Goal: Transaction & Acquisition: Obtain resource

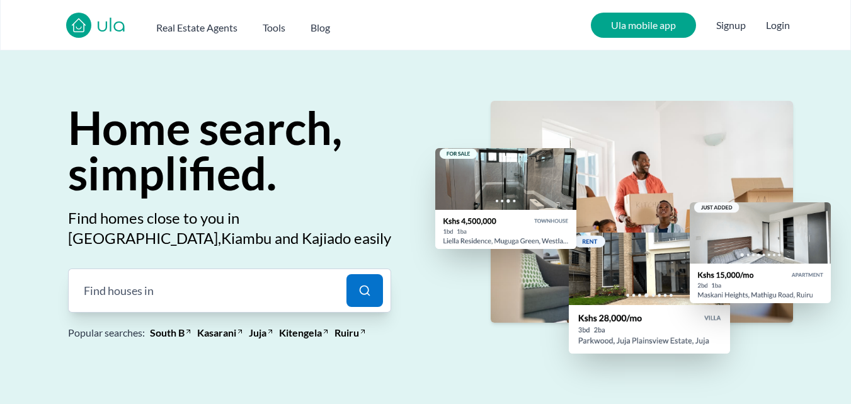
click at [212, 289] on div "Find houses in |" at bounding box center [203, 290] width 271 height 44
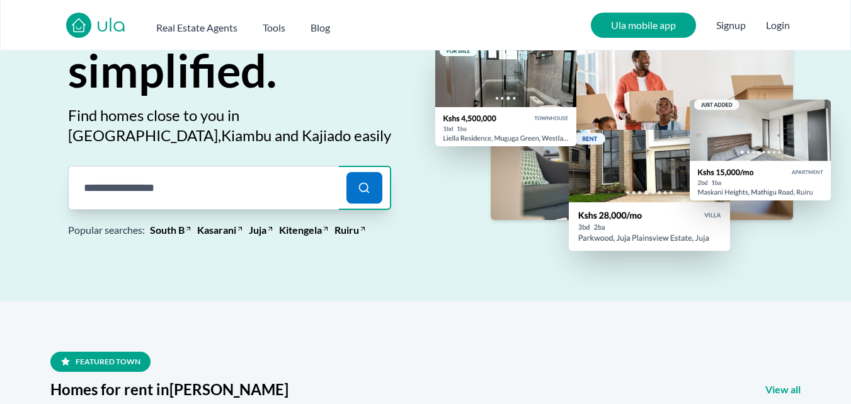
scroll to position [105, 0]
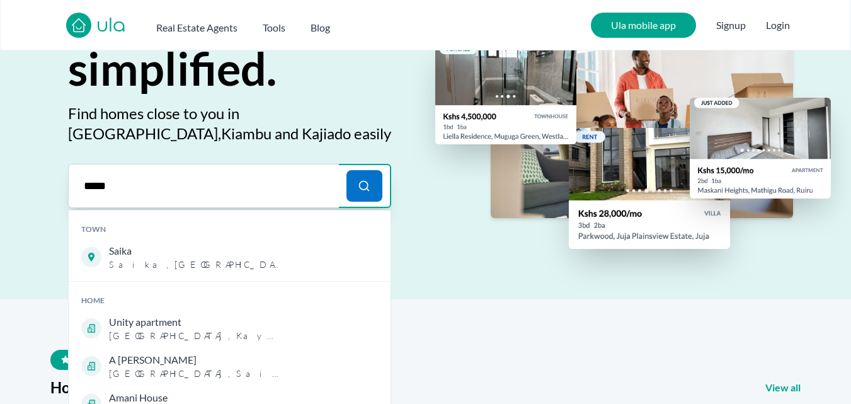
type input "*****"
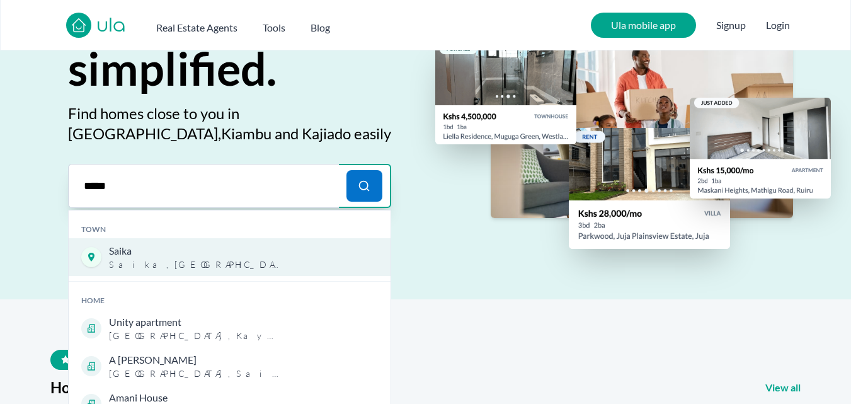
click at [148, 268] on span "[GEOGRAPHIC_DATA] , [GEOGRAPHIC_DATA]" at bounding box center [195, 264] width 173 height 13
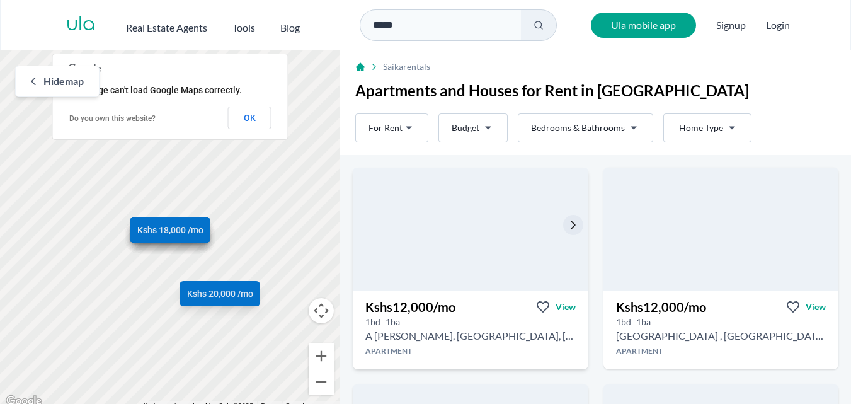
scroll to position [6, 0]
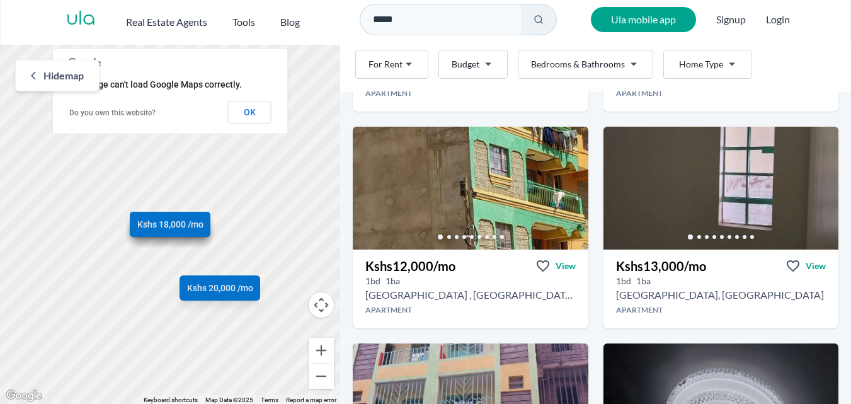
scroll to position [227, 0]
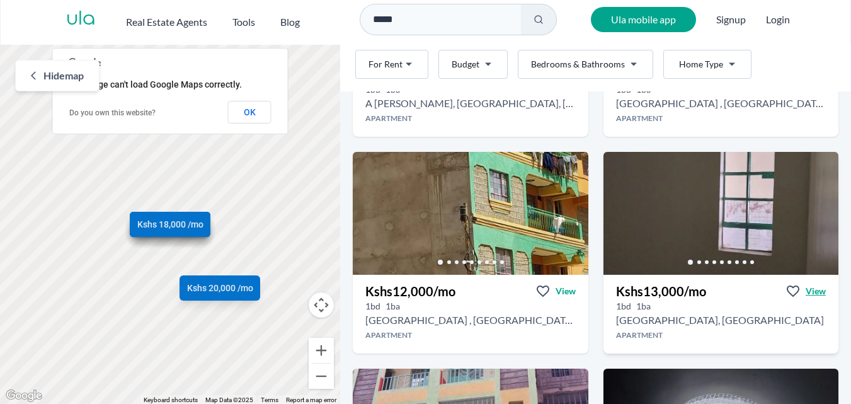
click at [806, 296] on span "View" at bounding box center [816, 291] width 20 height 13
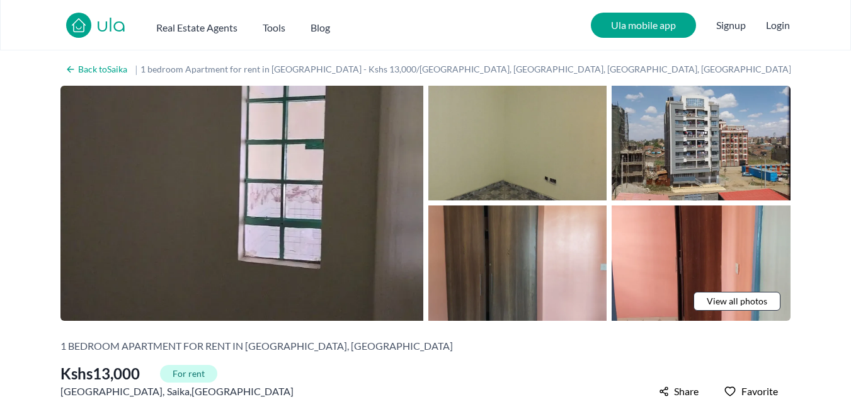
click at [736, 297] on span "View all photos" at bounding box center [737, 301] width 60 height 13
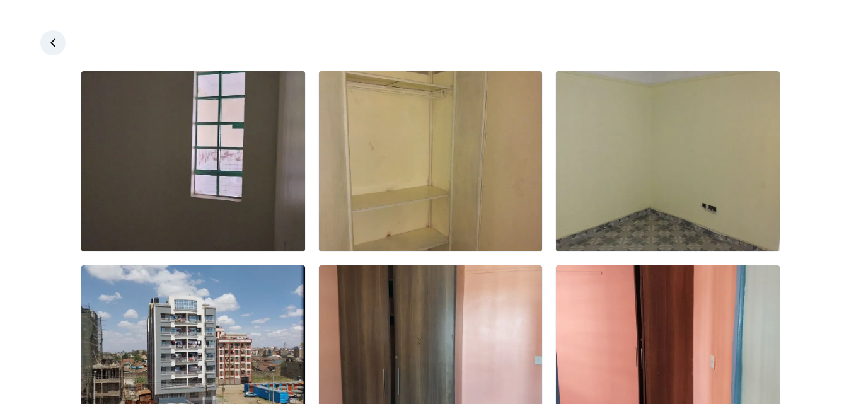
click at [804, 216] on div at bounding box center [430, 356] width 861 height 570
click at [837, 246] on div at bounding box center [430, 356] width 861 height 570
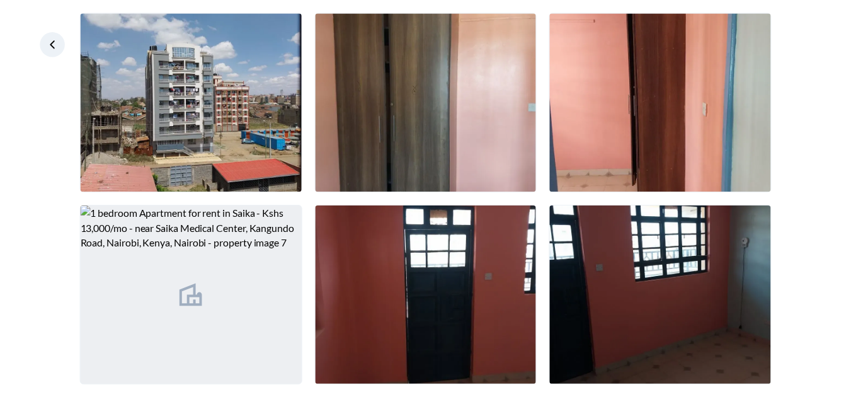
scroll to position [266, 0]
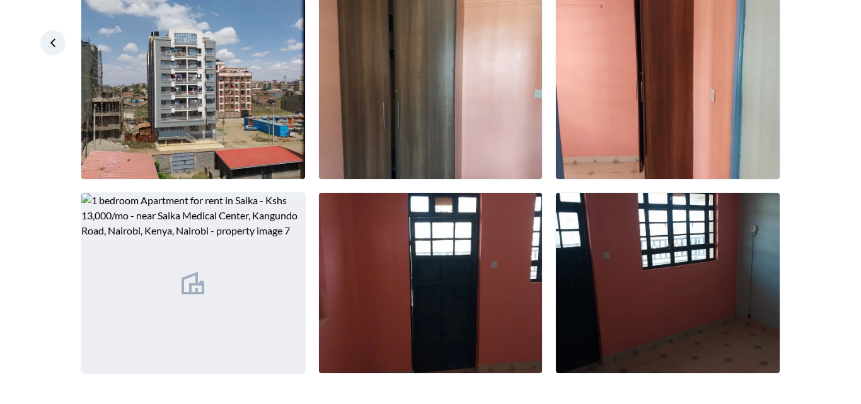
click at [51, 39] on icon at bounding box center [53, 43] width 13 height 13
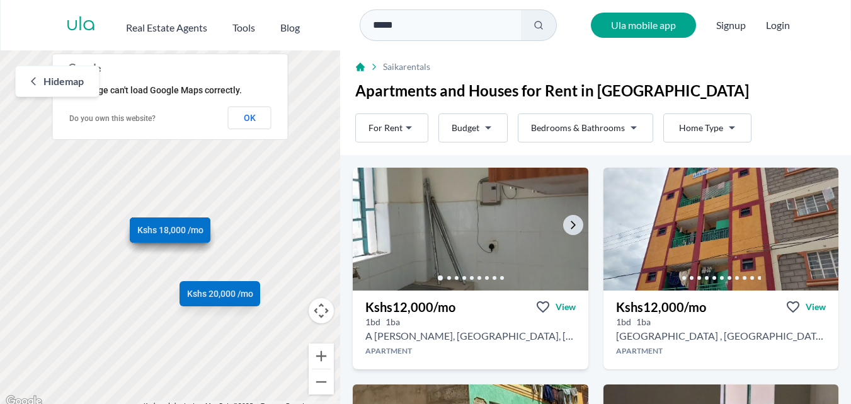
scroll to position [6, 0]
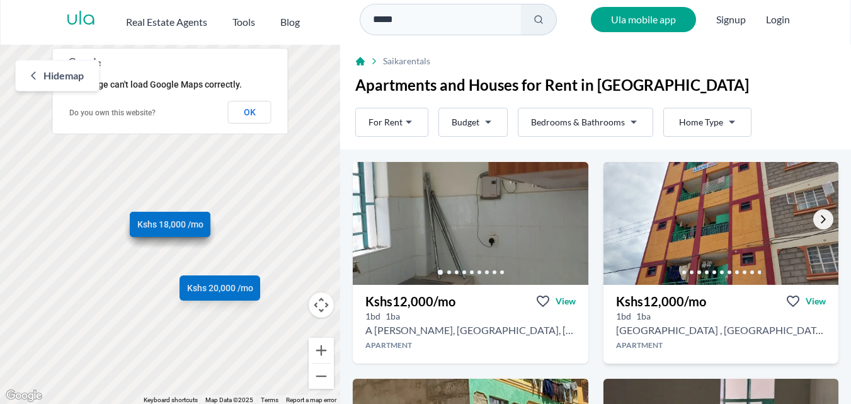
click at [818, 217] on icon "Go to the next property image" at bounding box center [823, 219] width 10 height 10
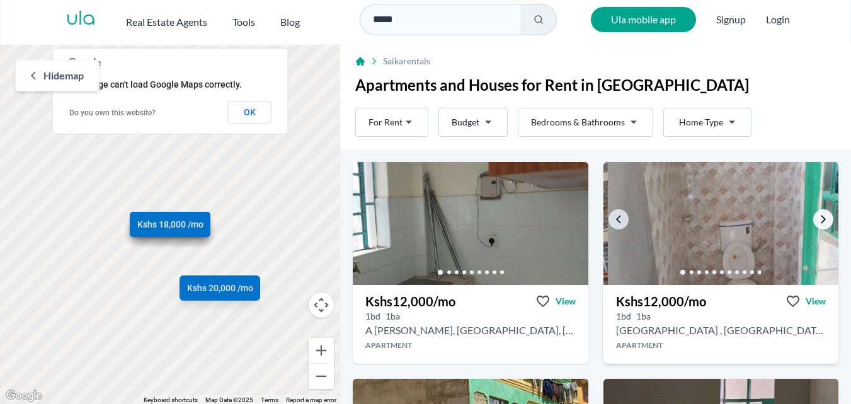
click at [818, 217] on icon "Go to the next property image" at bounding box center [823, 219] width 10 height 10
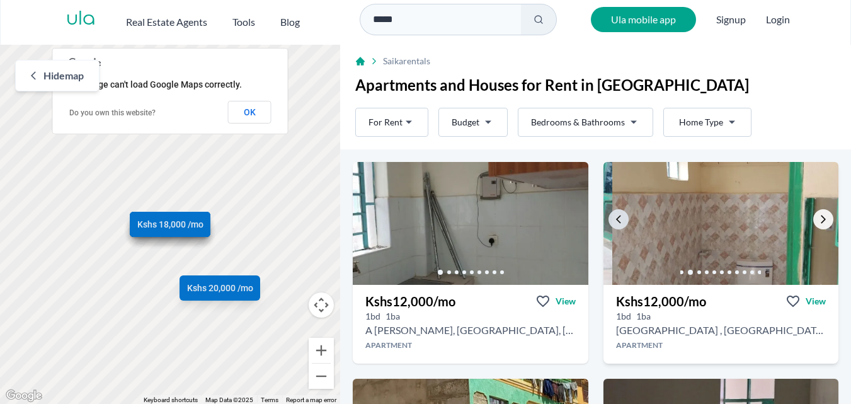
click at [818, 217] on icon "Go to the next property image" at bounding box center [823, 219] width 10 height 10
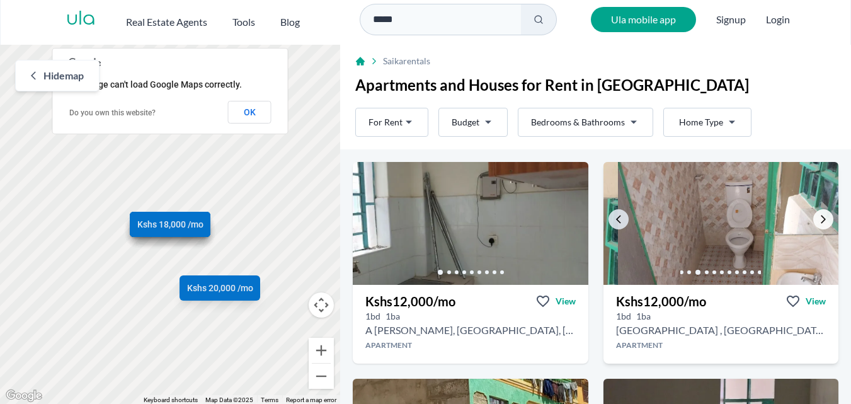
click at [818, 217] on icon "Go to the next property image" at bounding box center [823, 219] width 10 height 10
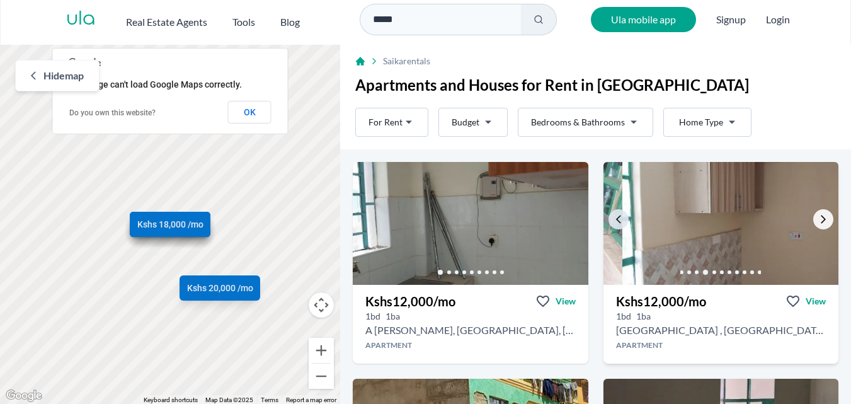
click at [818, 217] on icon "Go to the next property image" at bounding box center [823, 219] width 10 height 10
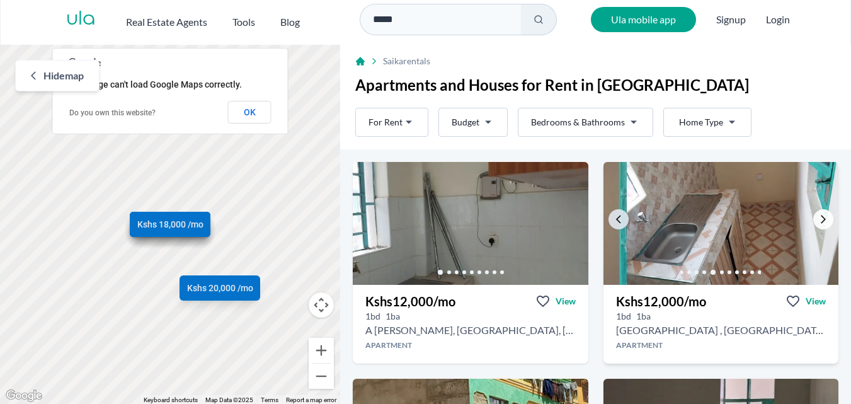
click at [818, 217] on icon "Go to the next property image" at bounding box center [823, 219] width 10 height 10
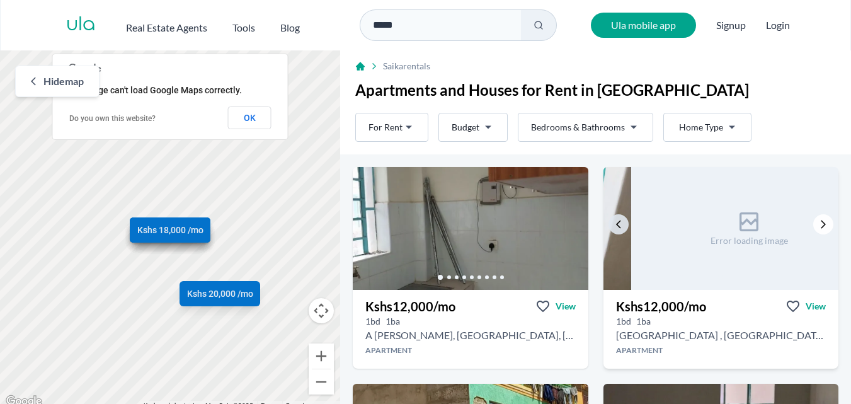
scroll to position [0, 0]
click at [501, 26] on input "*****" at bounding box center [440, 24] width 161 height 31
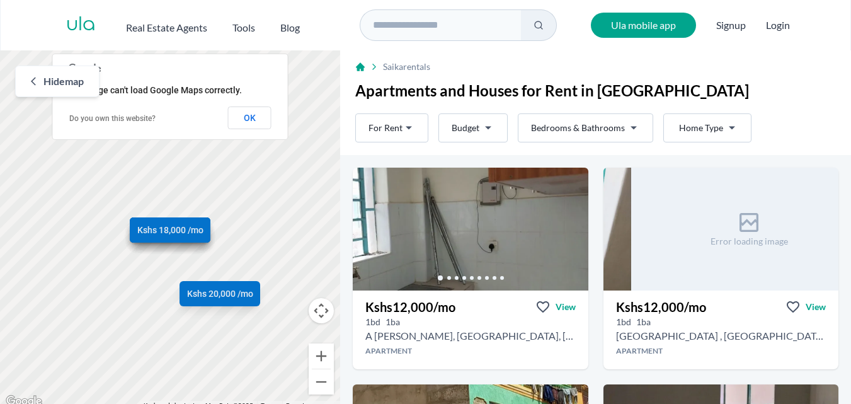
type input "*"
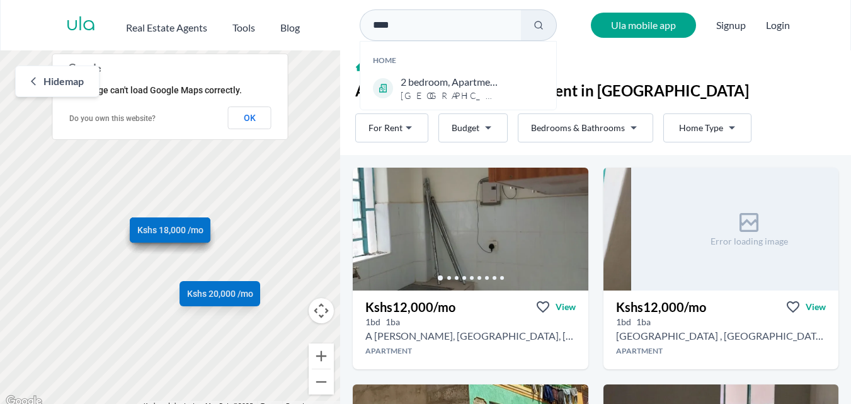
type input "****"
click at [784, 125] on div "Rent For Rent Budget Bedrooms & Bathrooms Type Home Type Rent For Rent Budget T…" at bounding box center [595, 128] width 511 height 34
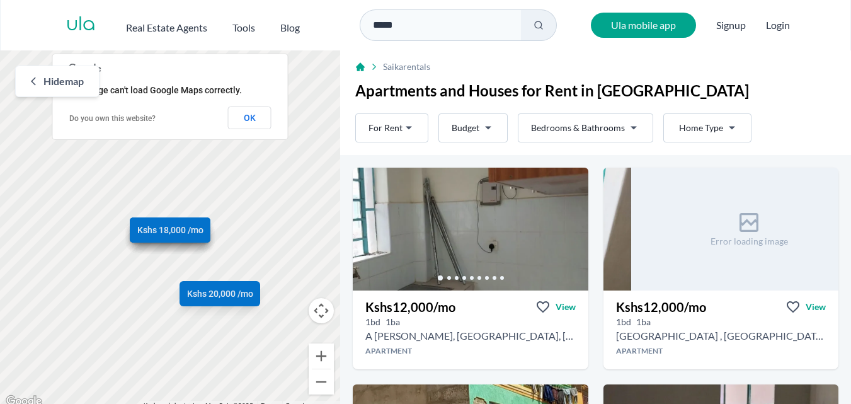
click at [418, 31] on input "*****" at bounding box center [440, 24] width 161 height 31
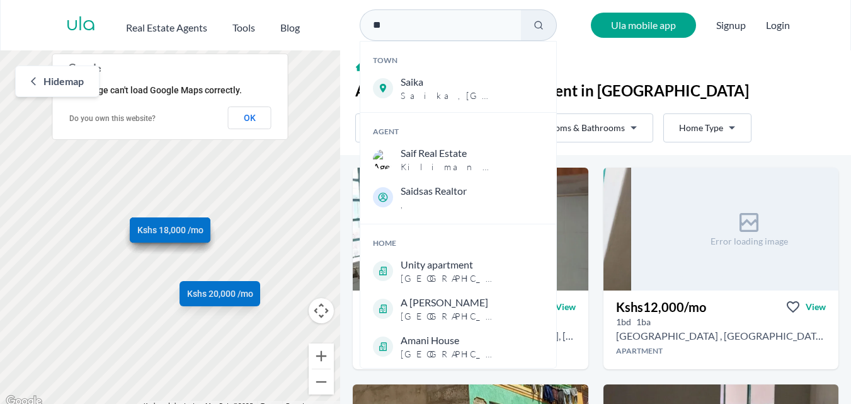
type input "*"
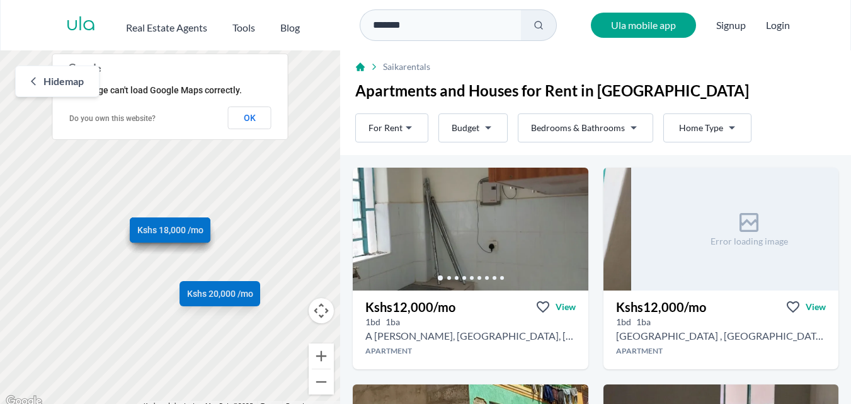
type input "*******"
click at [535, 22] on circle at bounding box center [538, 24] width 7 height 7
click at [535, 26] on icon at bounding box center [539, 25] width 10 height 10
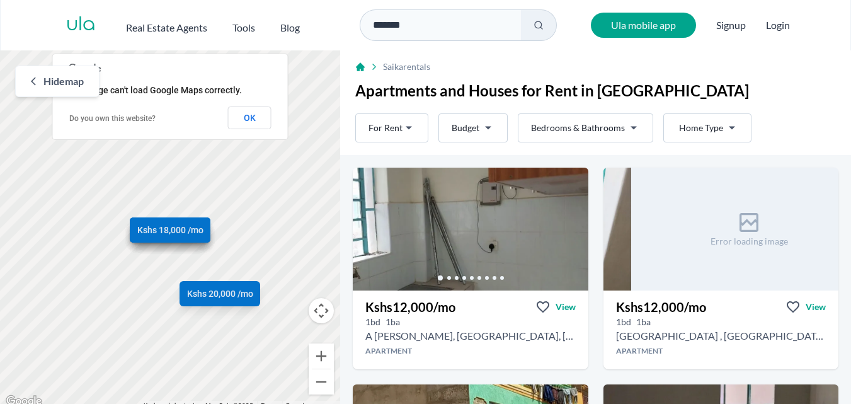
click at [535, 25] on icon at bounding box center [539, 25] width 10 height 10
click at [521, 9] on button at bounding box center [539, 24] width 36 height 31
click at [432, 33] on input "*******" at bounding box center [440, 24] width 161 height 31
click at [535, 31] on button at bounding box center [539, 24] width 36 height 31
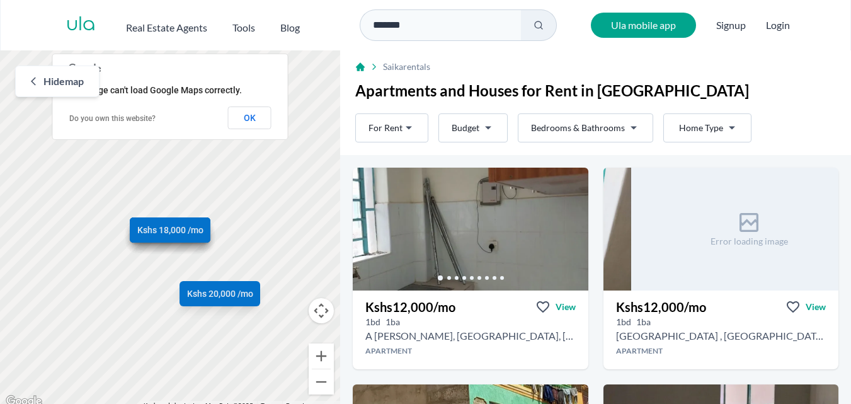
scroll to position [6, 0]
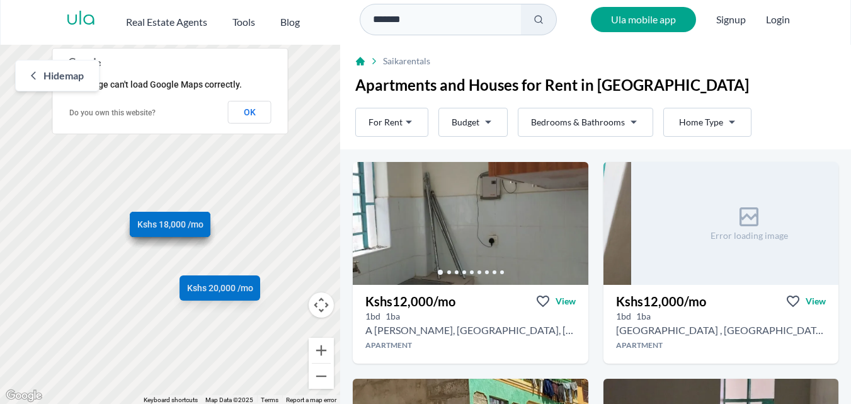
click at [47, 73] on span "Hide map" at bounding box center [63, 75] width 40 height 15
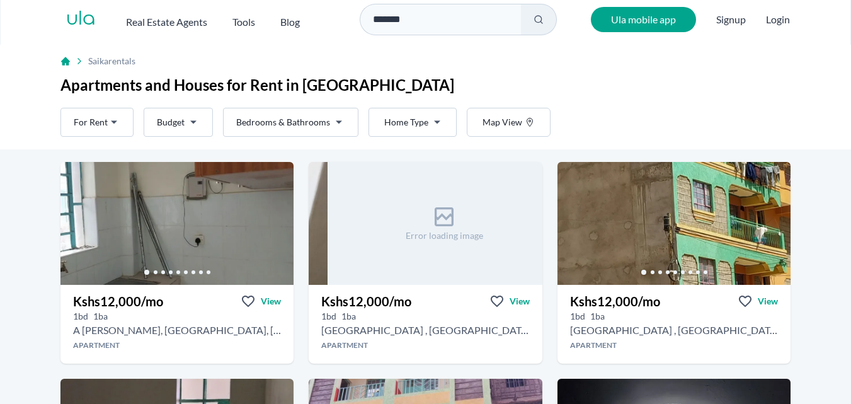
scroll to position [10, 0]
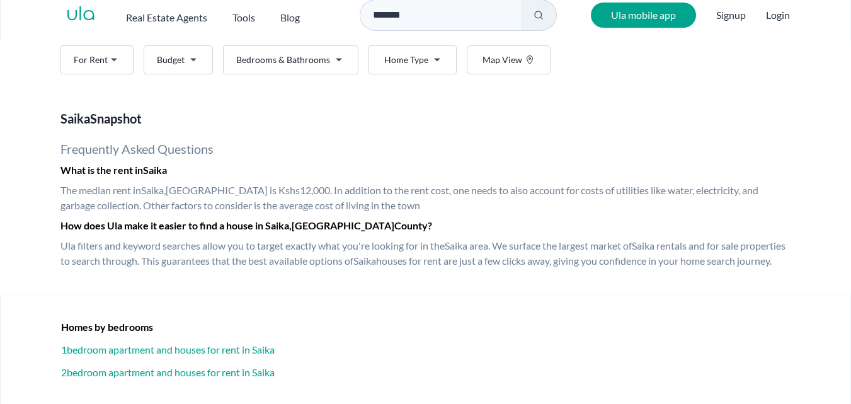
scroll to position [849, 0]
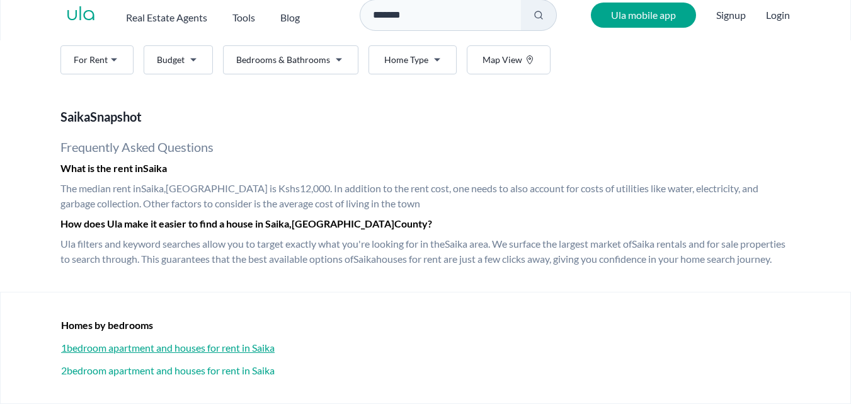
click at [100, 345] on h3 "1 bedroom apartment and houses for rent in [GEOGRAPHIC_DATA]" at bounding box center [425, 347] width 729 height 15
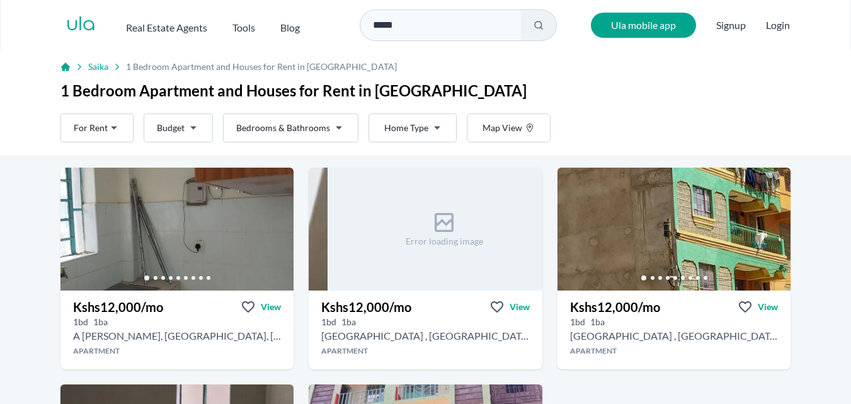
click at [192, 134] on html "Are you a real estate agent? Reach more buyers and renters. Sign up Ula Homes A…" at bounding box center [425, 207] width 851 height 414
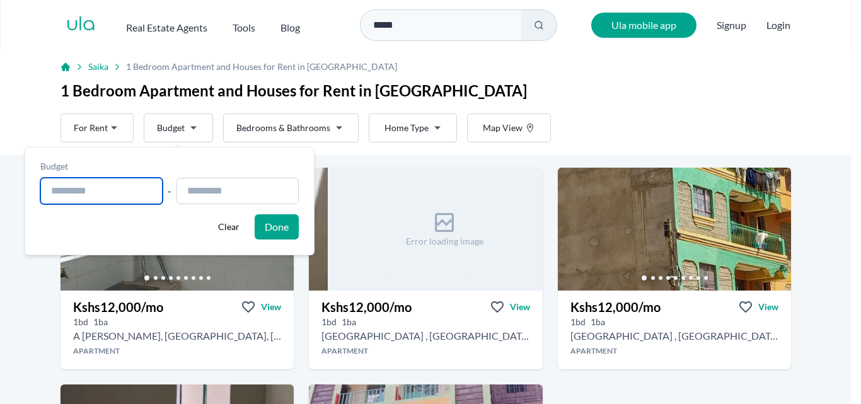
click at [120, 198] on input "text" at bounding box center [101, 191] width 122 height 26
type input "**********"
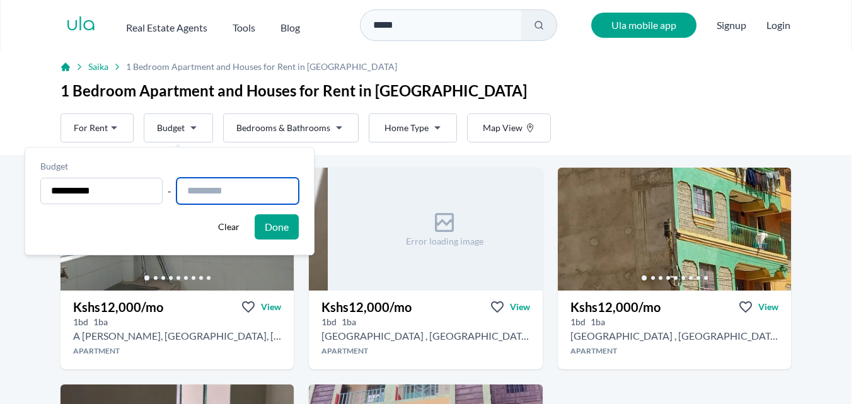
click at [207, 198] on input "text" at bounding box center [237, 191] width 122 height 26
type input "**********"
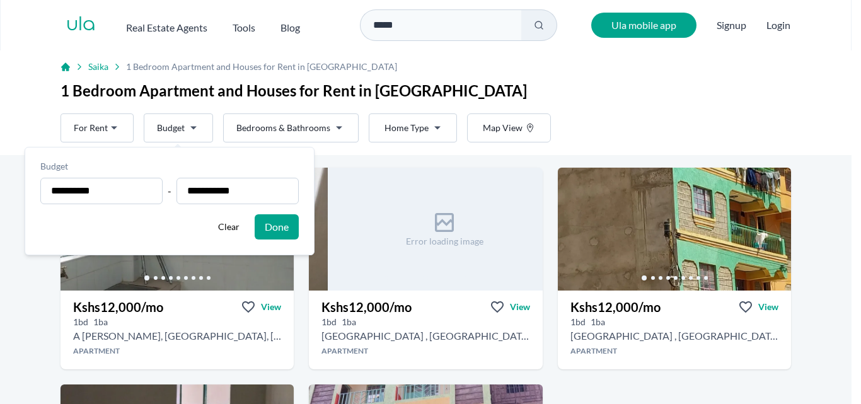
click at [295, 222] on button "Done" at bounding box center [277, 226] width 44 height 25
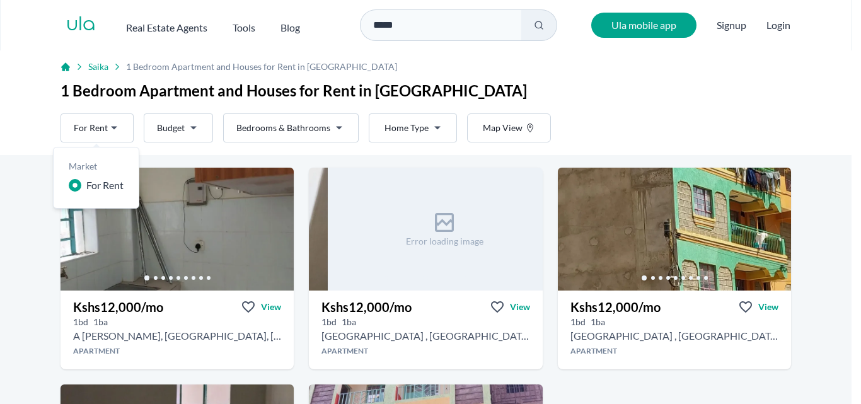
click at [117, 127] on html "Are you a real estate agent? Reach more buyers and renters. Sign up Ula Homes A…" at bounding box center [430, 207] width 861 height 414
click at [331, 129] on html "Are you a real estate agent? Reach more buyers and renters. Sign up Ula Homes A…" at bounding box center [430, 207] width 861 height 414
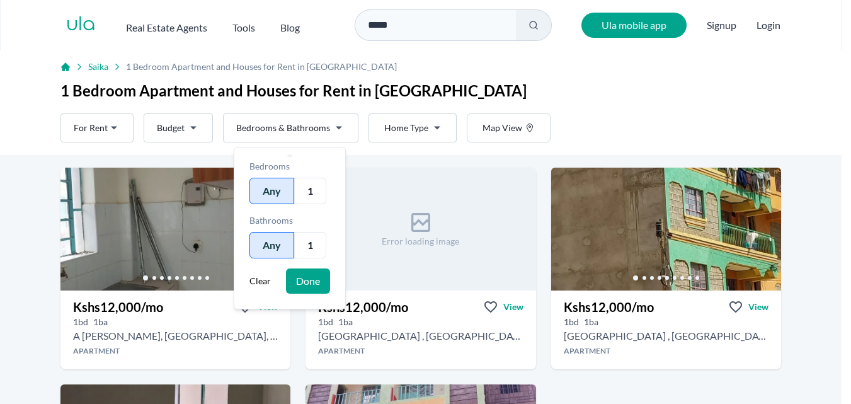
click at [331, 129] on html "Are you a real estate agent? Reach more buyers and renters. Sign up Ula Homes A…" at bounding box center [425, 207] width 851 height 414
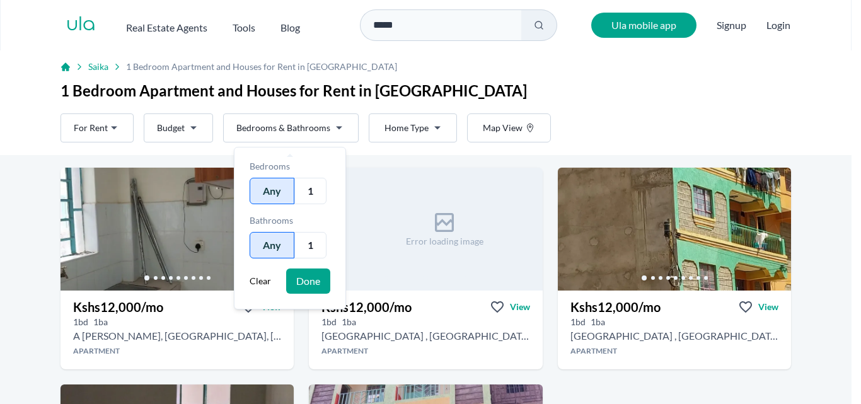
click at [307, 186] on div "1" at bounding box center [310, 191] width 32 height 26
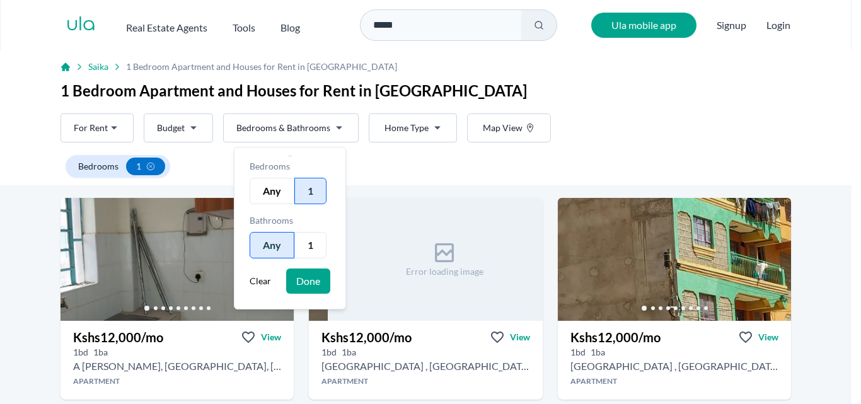
click at [310, 235] on div "1" at bounding box center [310, 245] width 32 height 26
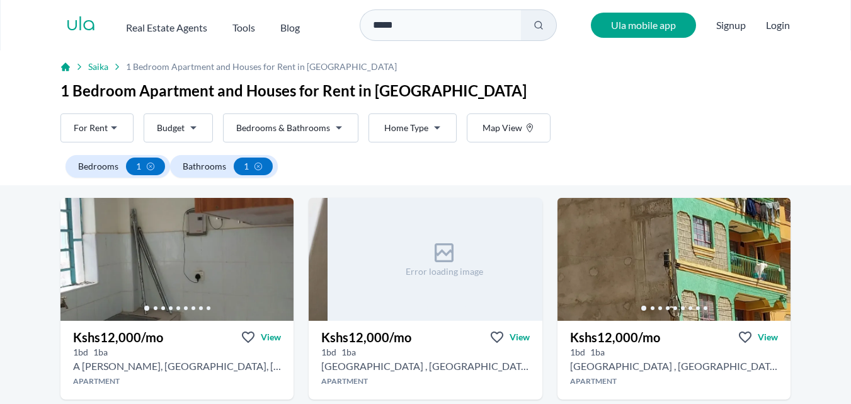
click at [436, 129] on html "Are you a real estate agent? Reach more buyers and renters. Sign up Ula Homes A…" at bounding box center [425, 207] width 851 height 414
click at [432, 127] on html "Are you a real estate agent? Reach more buyers and renters. Sign up Ula Homes A…" at bounding box center [425, 207] width 851 height 414
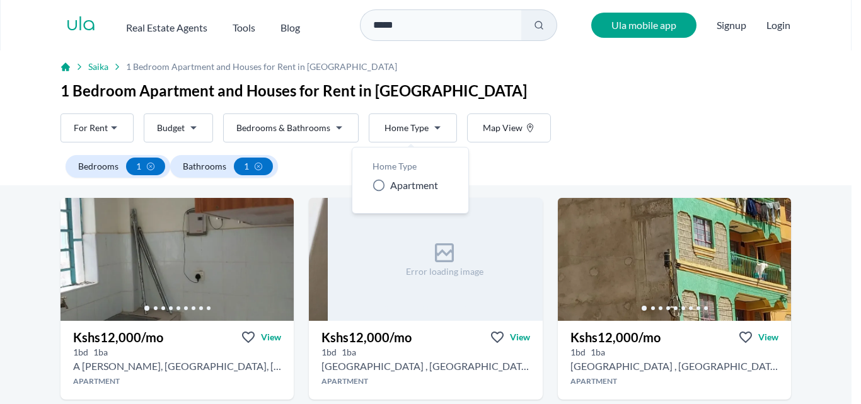
click at [383, 179] on icon at bounding box center [378, 185] width 13 height 13
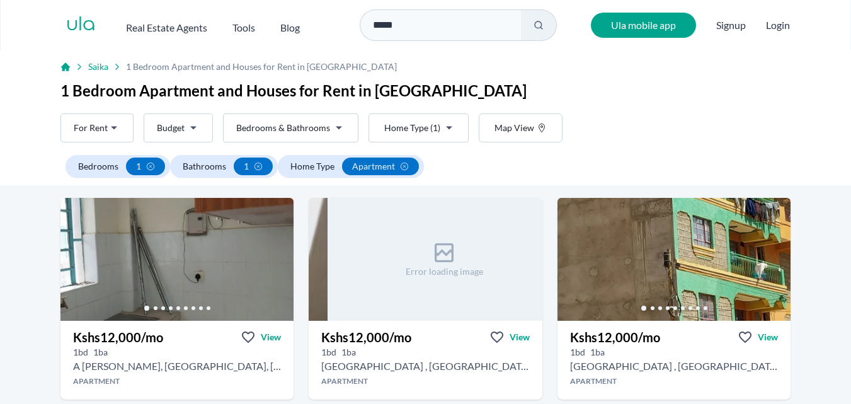
click at [513, 127] on html "Are you a real estate agent? Reach more buyers and renters. Sign up Ula Homes A…" at bounding box center [425, 207] width 851 height 414
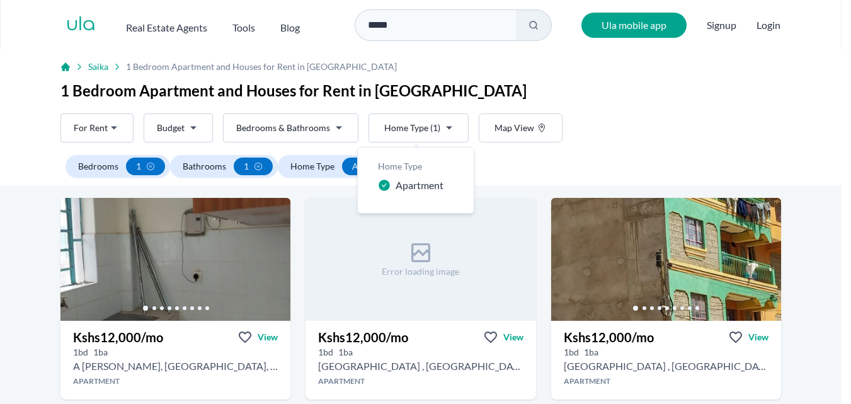
click at [20, 302] on html "Are you a real estate agent? Reach more buyers and renters. Sign up Ula Homes A…" at bounding box center [425, 207] width 851 height 414
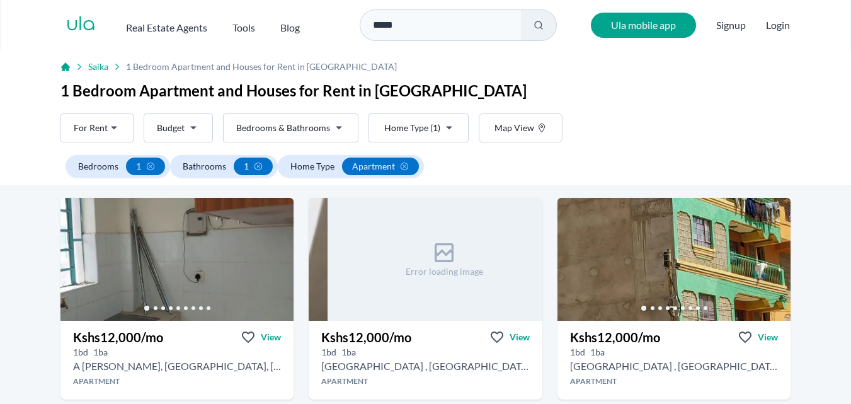
click at [28, 256] on html "Are you a real estate agent? Reach more buyers and renters. Sign up Ula Homes A…" at bounding box center [425, 207] width 851 height 414
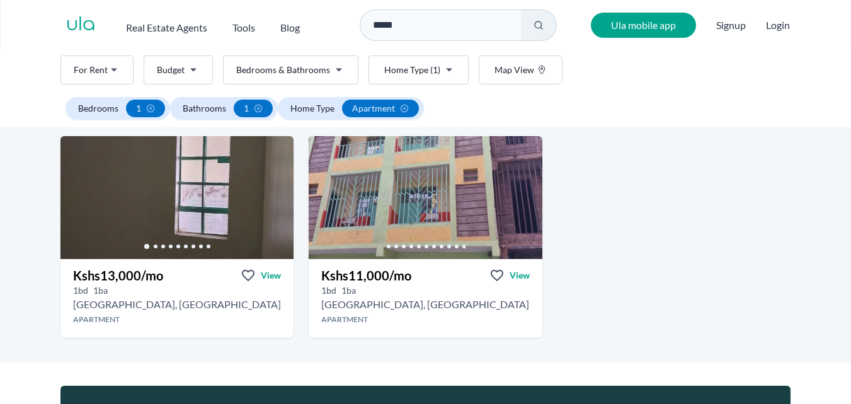
scroll to position [277, 0]
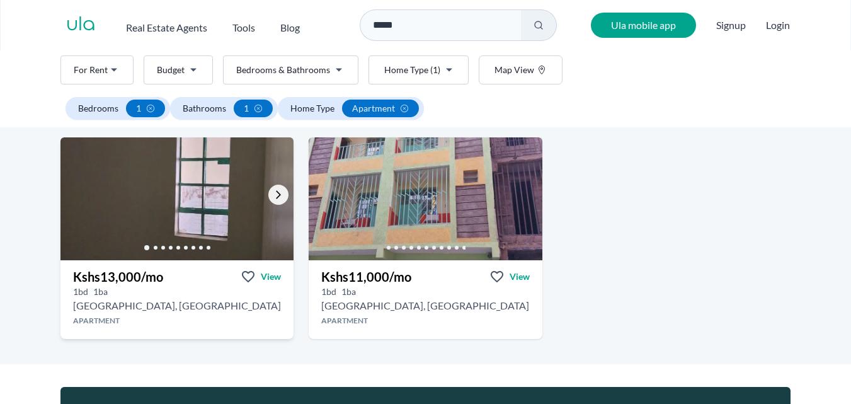
click at [276, 192] on icon "Go to the next property image" at bounding box center [278, 195] width 10 height 10
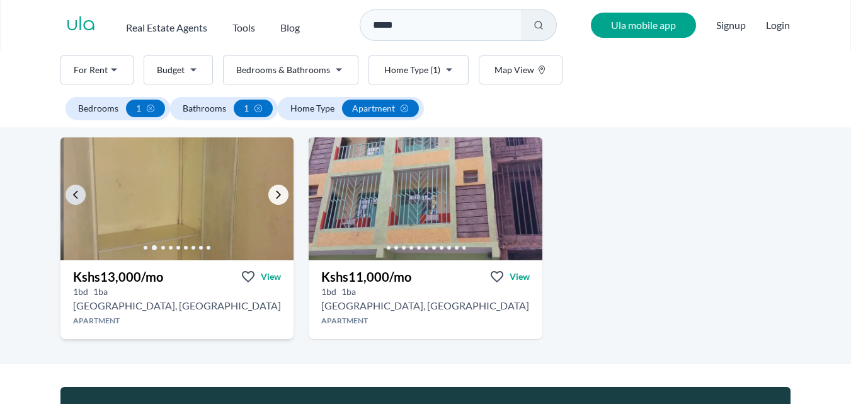
click at [276, 192] on icon "Go to the next property image" at bounding box center [278, 195] width 10 height 10
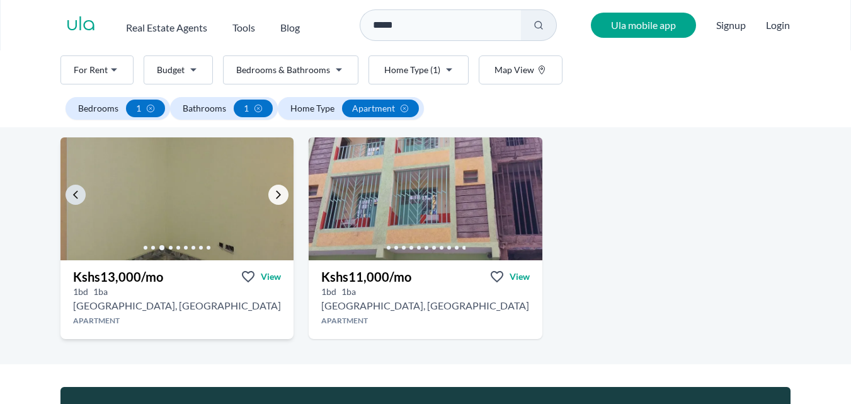
click at [276, 192] on icon "Go to the next property image" at bounding box center [278, 195] width 10 height 10
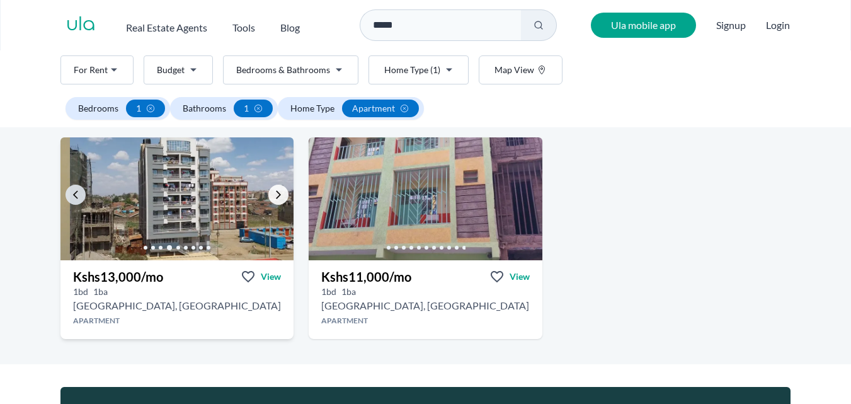
click at [276, 192] on icon "Go to the next property image" at bounding box center [278, 195] width 10 height 10
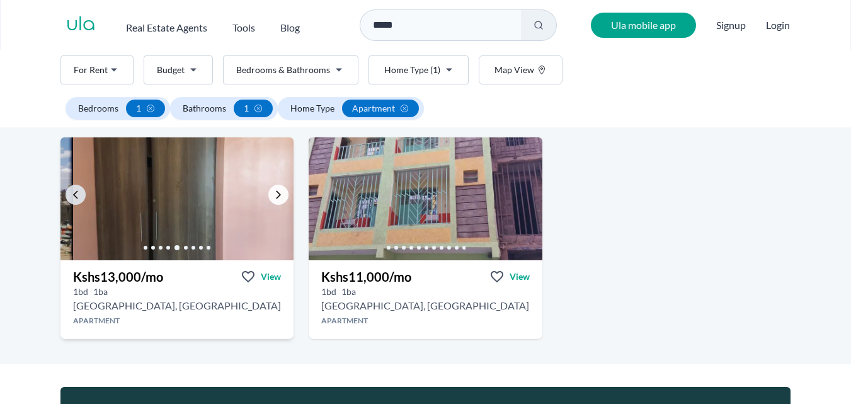
click at [276, 192] on icon "Go to the next property image" at bounding box center [278, 195] width 10 height 10
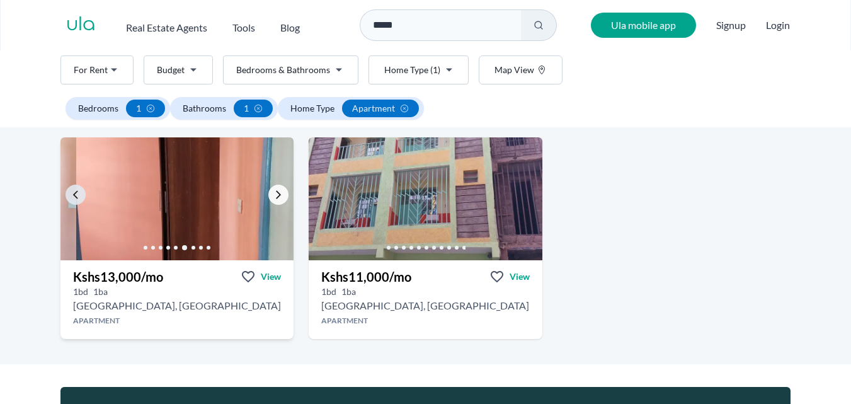
click at [276, 192] on icon "Go to the next property image" at bounding box center [278, 195] width 10 height 10
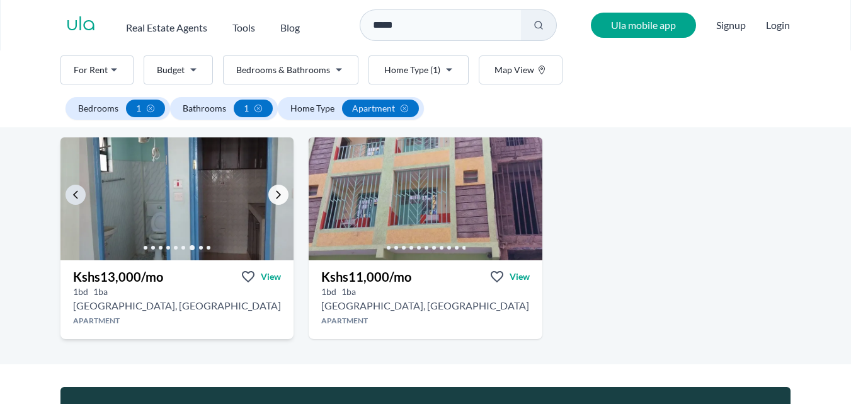
click at [276, 192] on icon "Go to the next property image" at bounding box center [278, 195] width 10 height 10
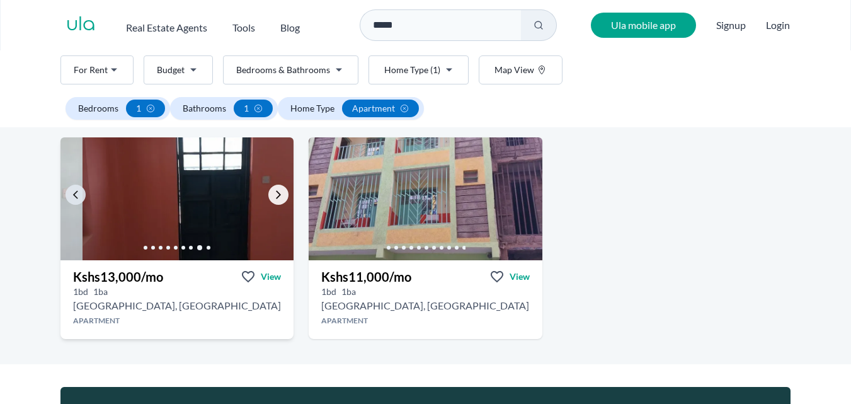
click at [276, 192] on icon "Go to the next property image" at bounding box center [278, 195] width 10 height 10
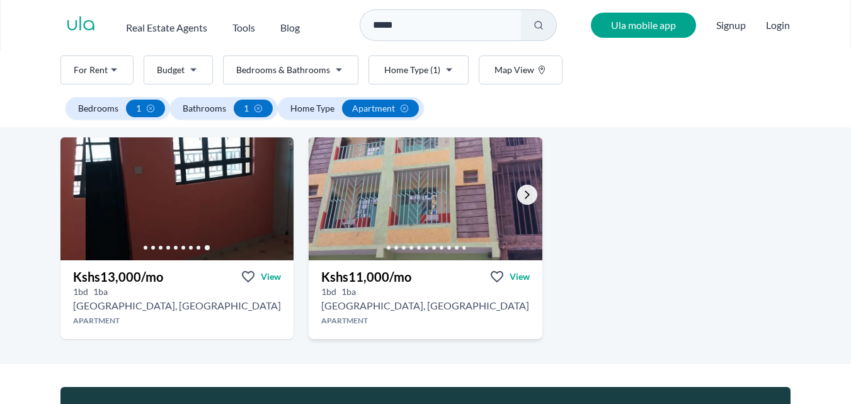
click at [524, 197] on icon "Go to the next property image" at bounding box center [527, 195] width 10 height 10
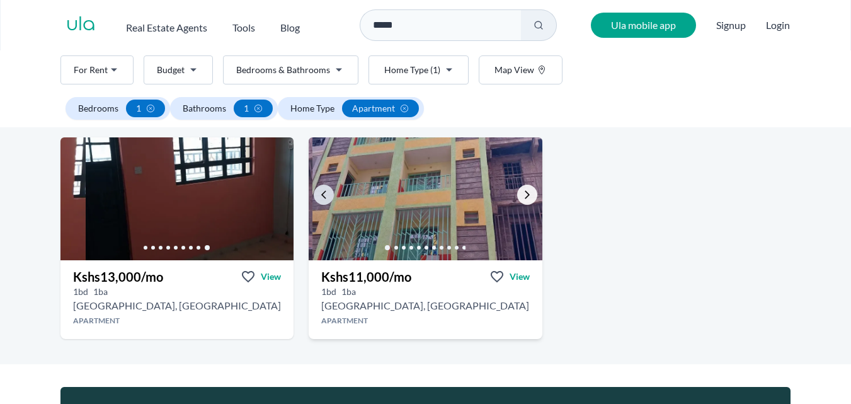
click at [524, 197] on icon "Go to the next property image" at bounding box center [527, 195] width 10 height 10
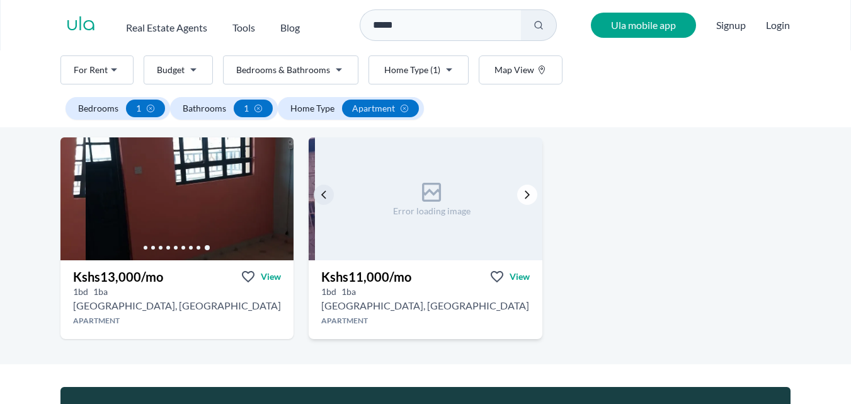
click at [524, 197] on icon "Go to the next property image" at bounding box center [527, 195] width 10 height 10
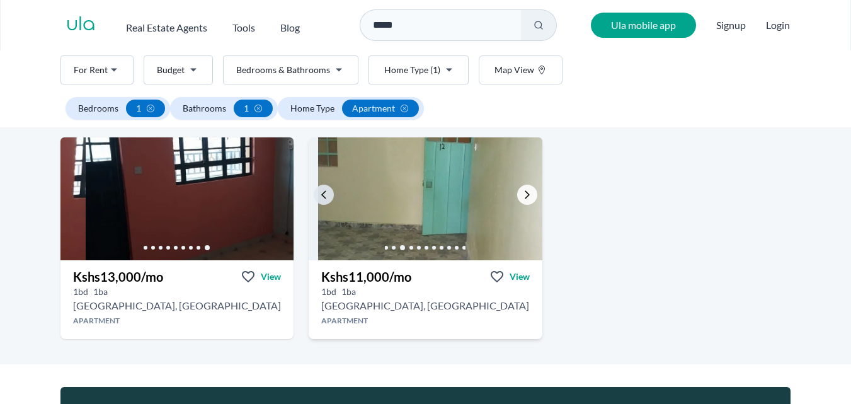
click at [524, 197] on icon "Go to the next property image" at bounding box center [527, 195] width 10 height 10
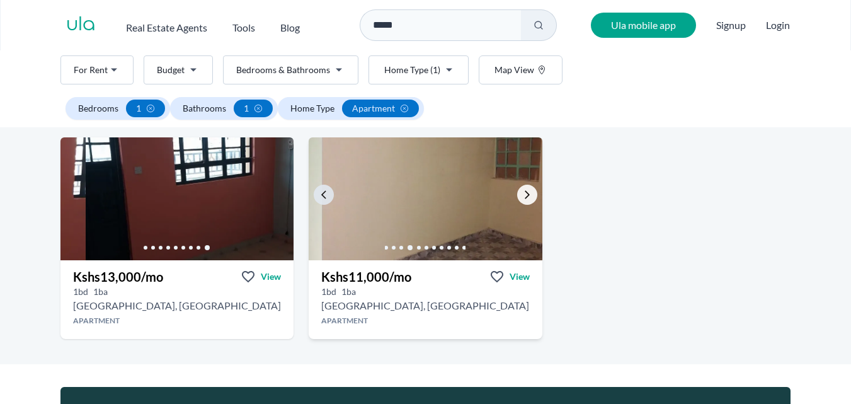
click at [524, 197] on icon "Go to the next property image" at bounding box center [527, 195] width 10 height 10
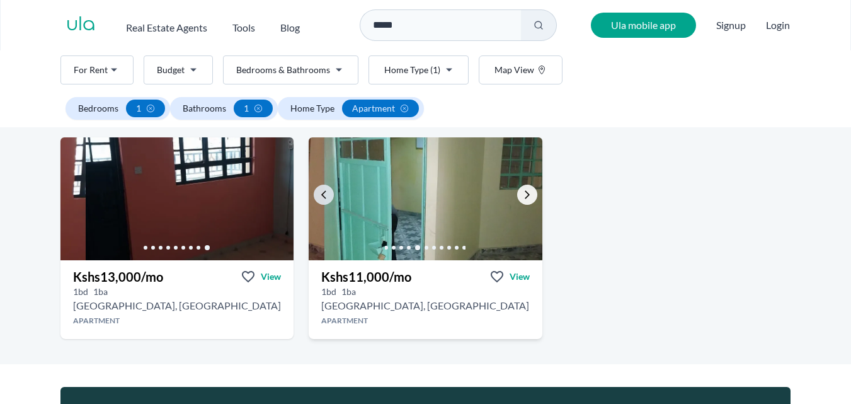
click at [524, 197] on icon "Go to the next property image" at bounding box center [527, 195] width 10 height 10
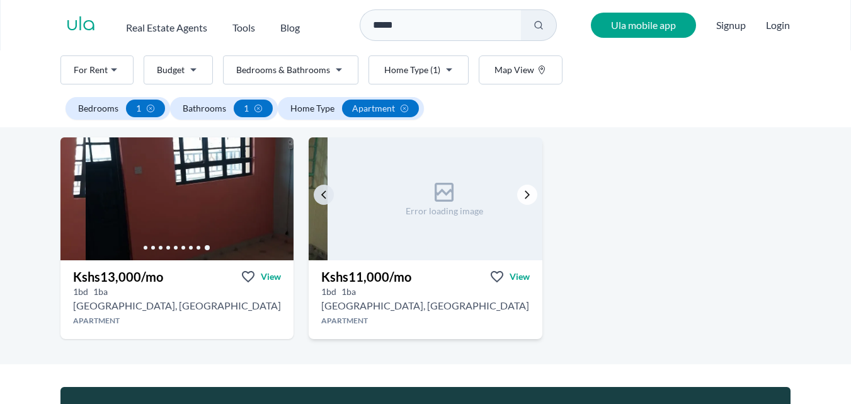
click at [524, 197] on icon "Go to the next property image" at bounding box center [527, 195] width 10 height 10
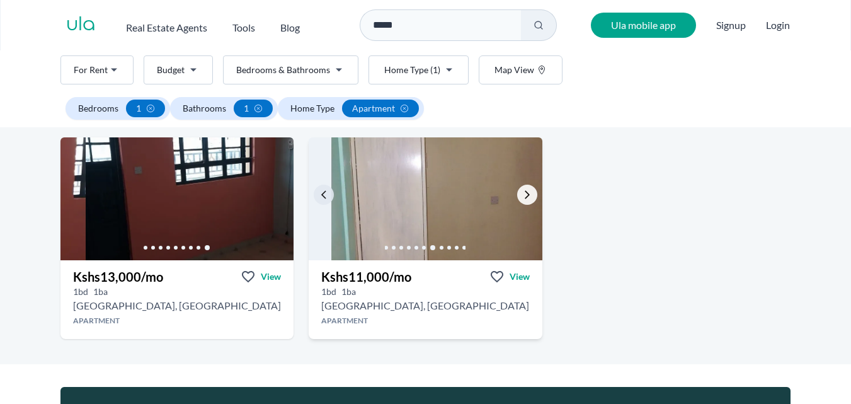
click at [524, 197] on icon "Go to the next property image" at bounding box center [527, 195] width 10 height 10
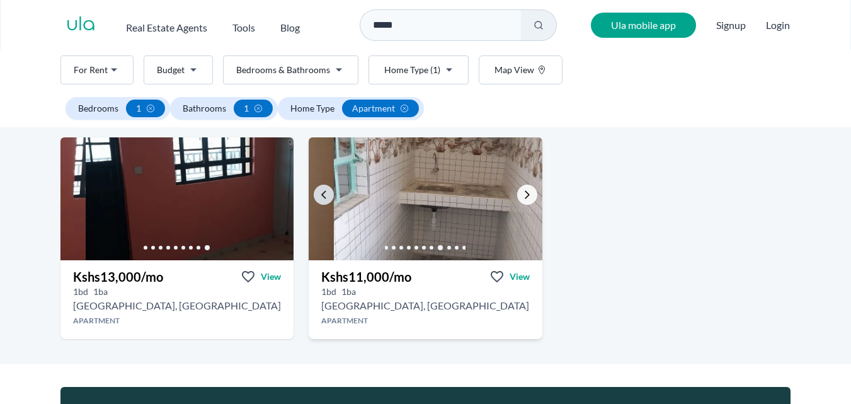
click at [524, 197] on icon "Go to the next property image" at bounding box center [527, 195] width 10 height 10
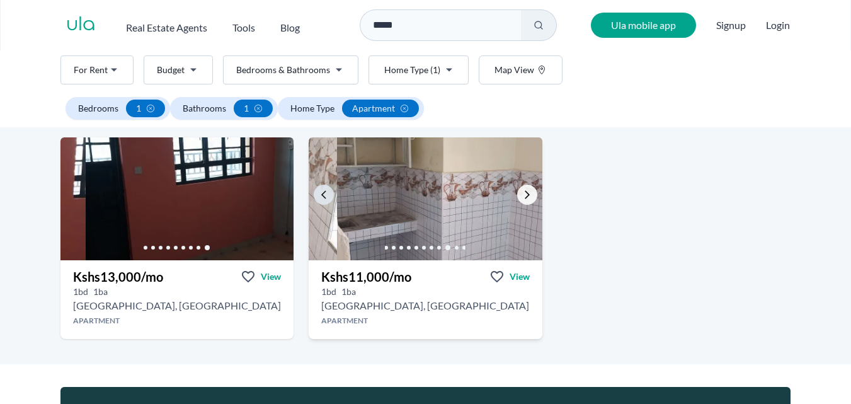
click at [524, 197] on icon "Go to the next property image" at bounding box center [527, 195] width 10 height 10
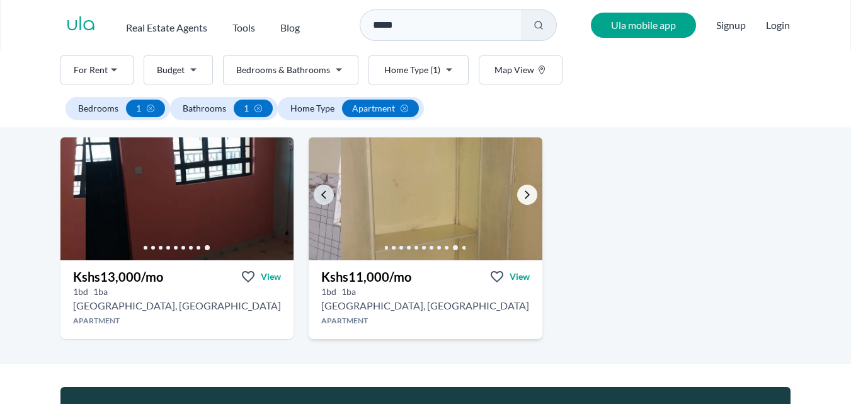
click at [524, 197] on icon "Go to the next property image" at bounding box center [527, 195] width 10 height 10
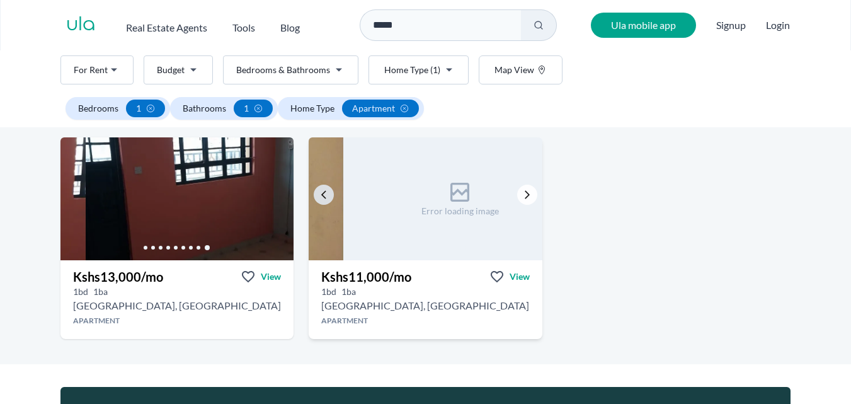
click at [524, 197] on icon "Go to the next property image" at bounding box center [527, 195] width 10 height 10
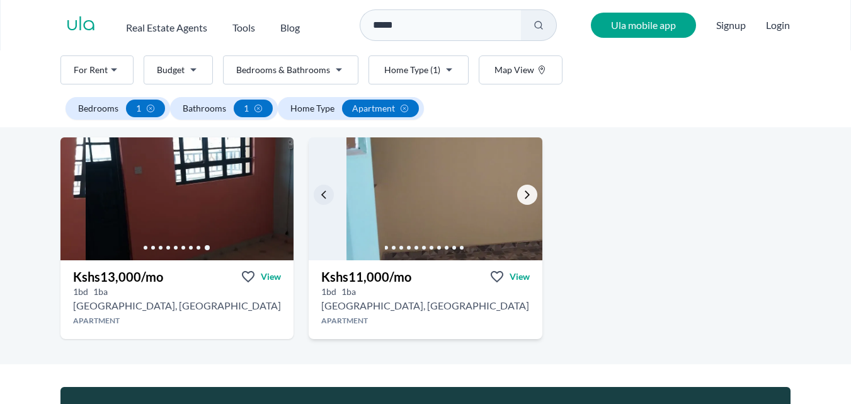
click at [524, 197] on icon "Go to the next property image" at bounding box center [527, 195] width 10 height 10
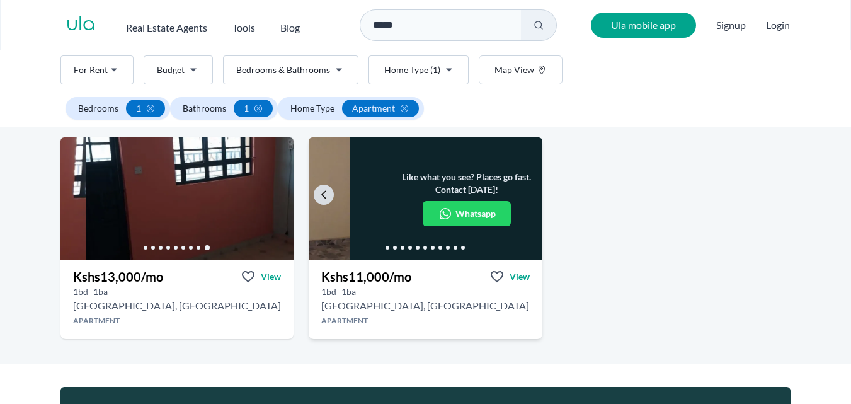
click at [408, 29] on input "*****" at bounding box center [440, 24] width 161 height 31
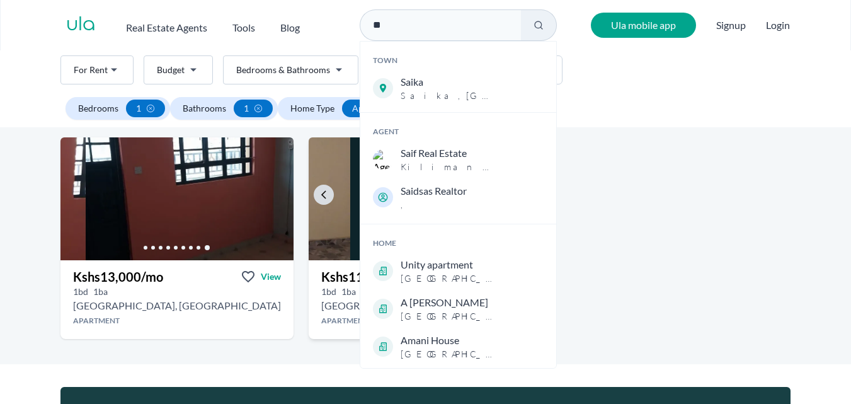
type input "*"
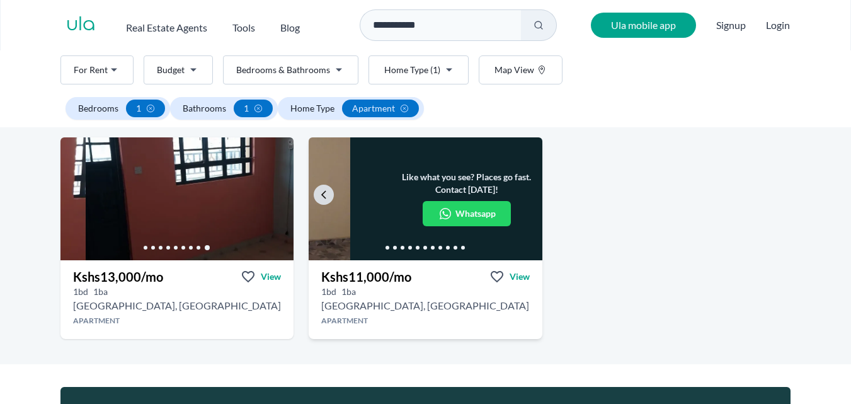
type input "**********"
click at [537, 26] on icon at bounding box center [539, 25] width 10 height 10
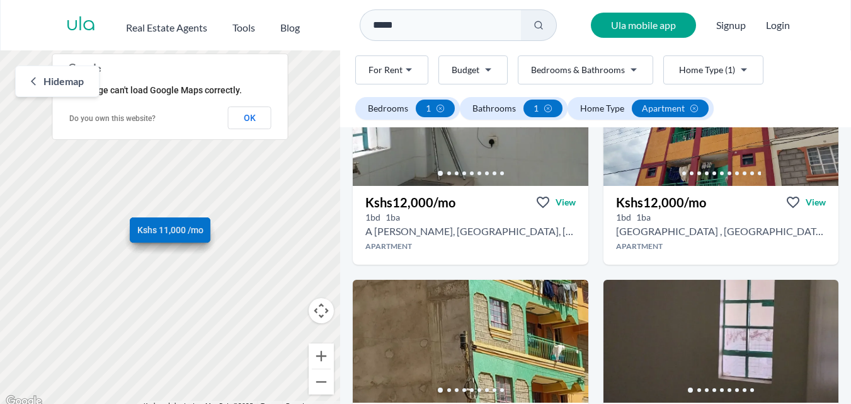
scroll to position [6, 0]
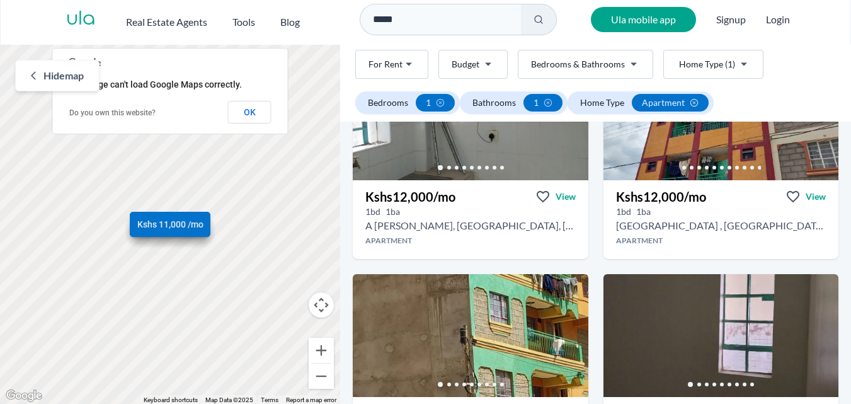
click at [692, 103] on icon at bounding box center [694, 102] width 9 height 9
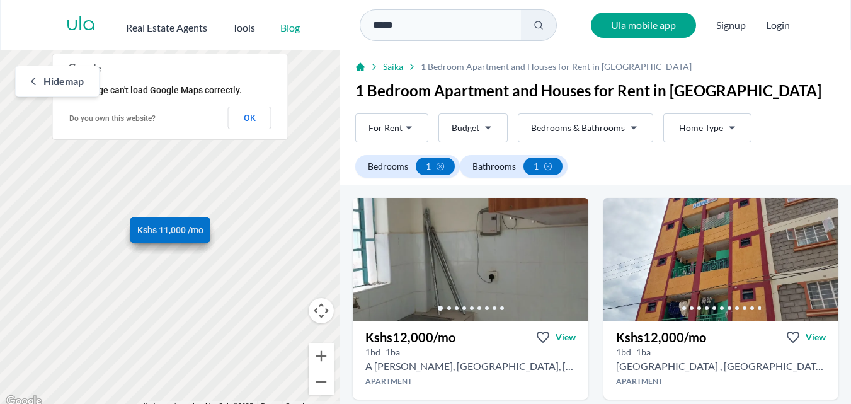
scroll to position [314, 0]
